Goal: Task Accomplishment & Management: Manage account settings

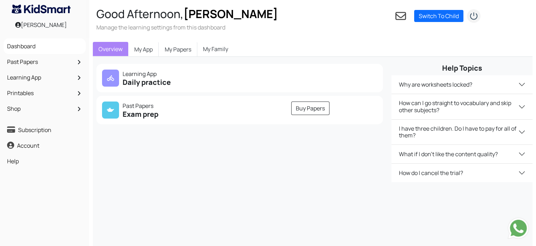
click at [219, 52] on link "My Family" at bounding box center [215, 49] width 37 height 14
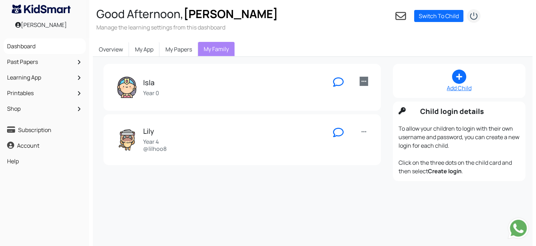
click at [367, 79] on link at bounding box center [364, 81] width 9 height 9
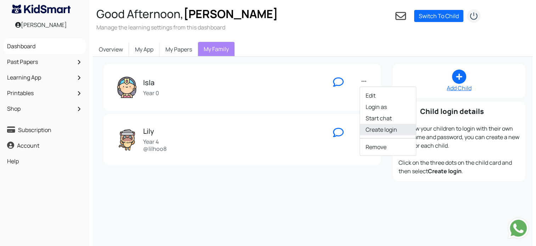
click at [391, 129] on link "Create login" at bounding box center [388, 129] width 56 height 11
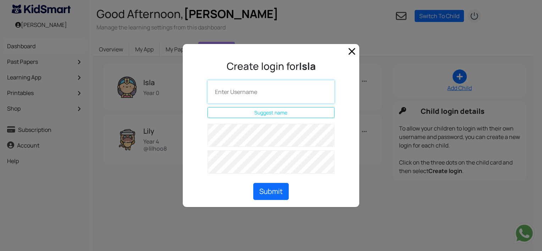
click at [236, 92] on input "text" at bounding box center [270, 91] width 127 height 23
type input "islahoo"
click at [343, 166] on form at bounding box center [270, 151] width 159 height 54
click at [287, 147] on form at bounding box center [270, 151] width 159 height 54
click at [342, 189] on div "Submit" at bounding box center [270, 191] width 159 height 17
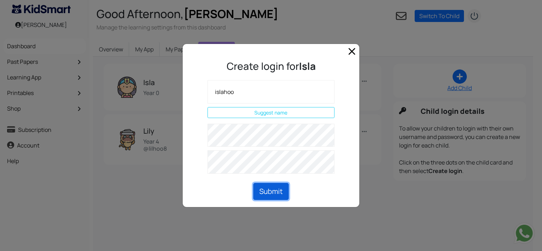
click at [268, 189] on button "Submit" at bounding box center [270, 191] width 35 height 17
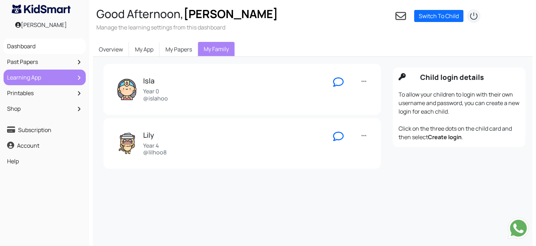
click at [14, 77] on link "Learning App" at bounding box center [44, 77] width 79 height 12
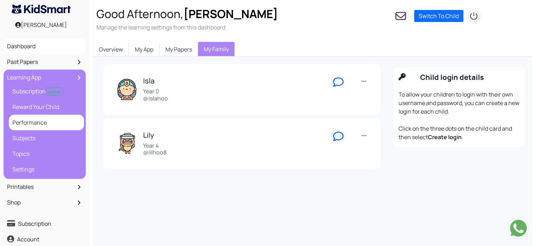
click at [41, 117] on link "Performance" at bounding box center [47, 122] width 72 height 12
